Goal: Transaction & Acquisition: Download file/media

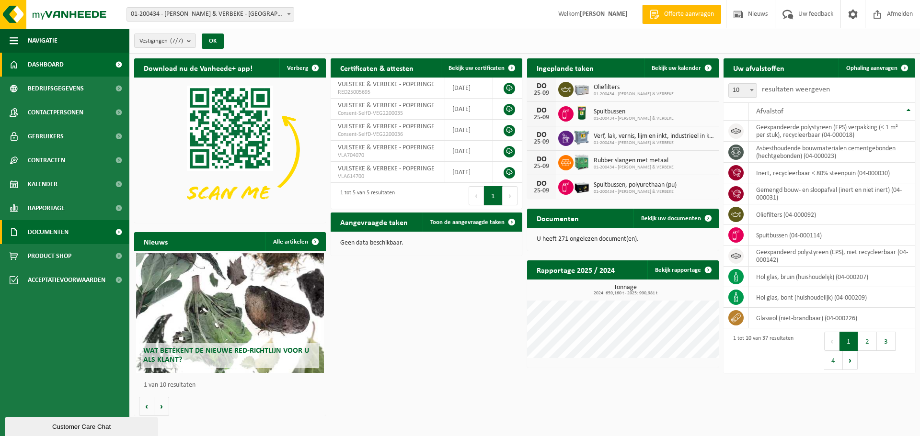
click at [45, 231] on span "Documenten" at bounding box center [48, 232] width 41 height 24
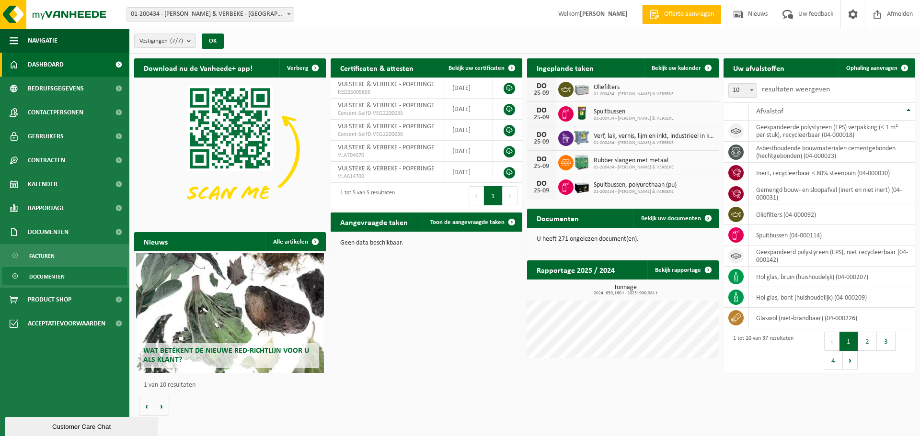
click at [46, 276] on span "Documenten" at bounding box center [46, 277] width 35 height 18
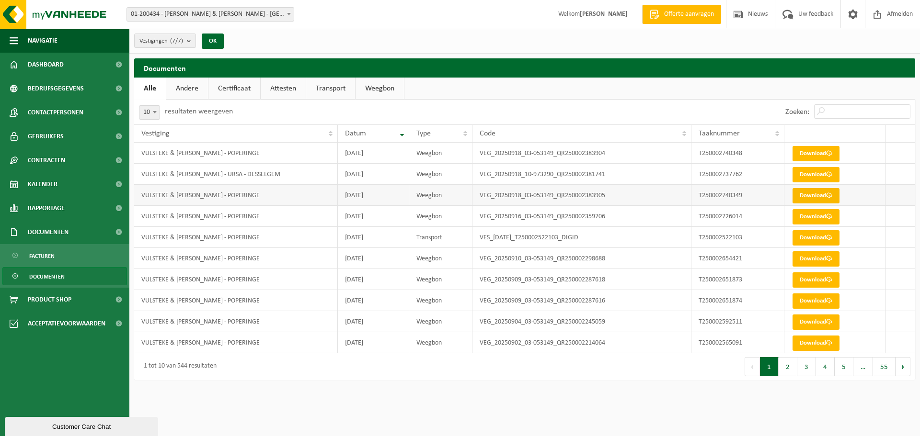
click at [804, 195] on link "Download" at bounding box center [815, 195] width 47 height 15
click at [802, 151] on link "Download" at bounding box center [815, 153] width 47 height 15
click at [804, 167] on link "Download" at bounding box center [815, 174] width 47 height 15
